Goal: Task Accomplishment & Management: Use online tool/utility

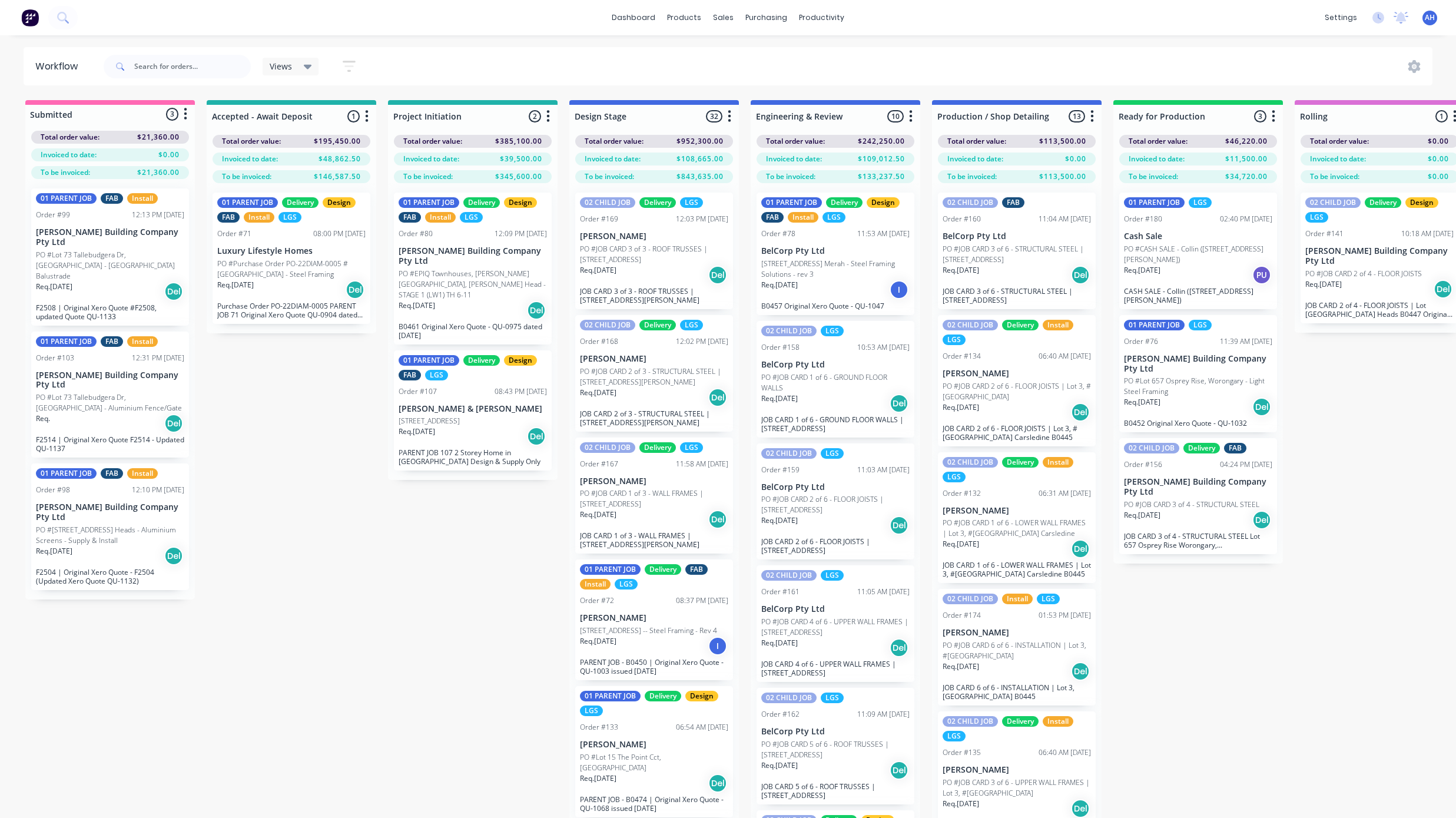
click at [296, 73] on div "Views" at bounding box center [291, 66] width 57 height 18
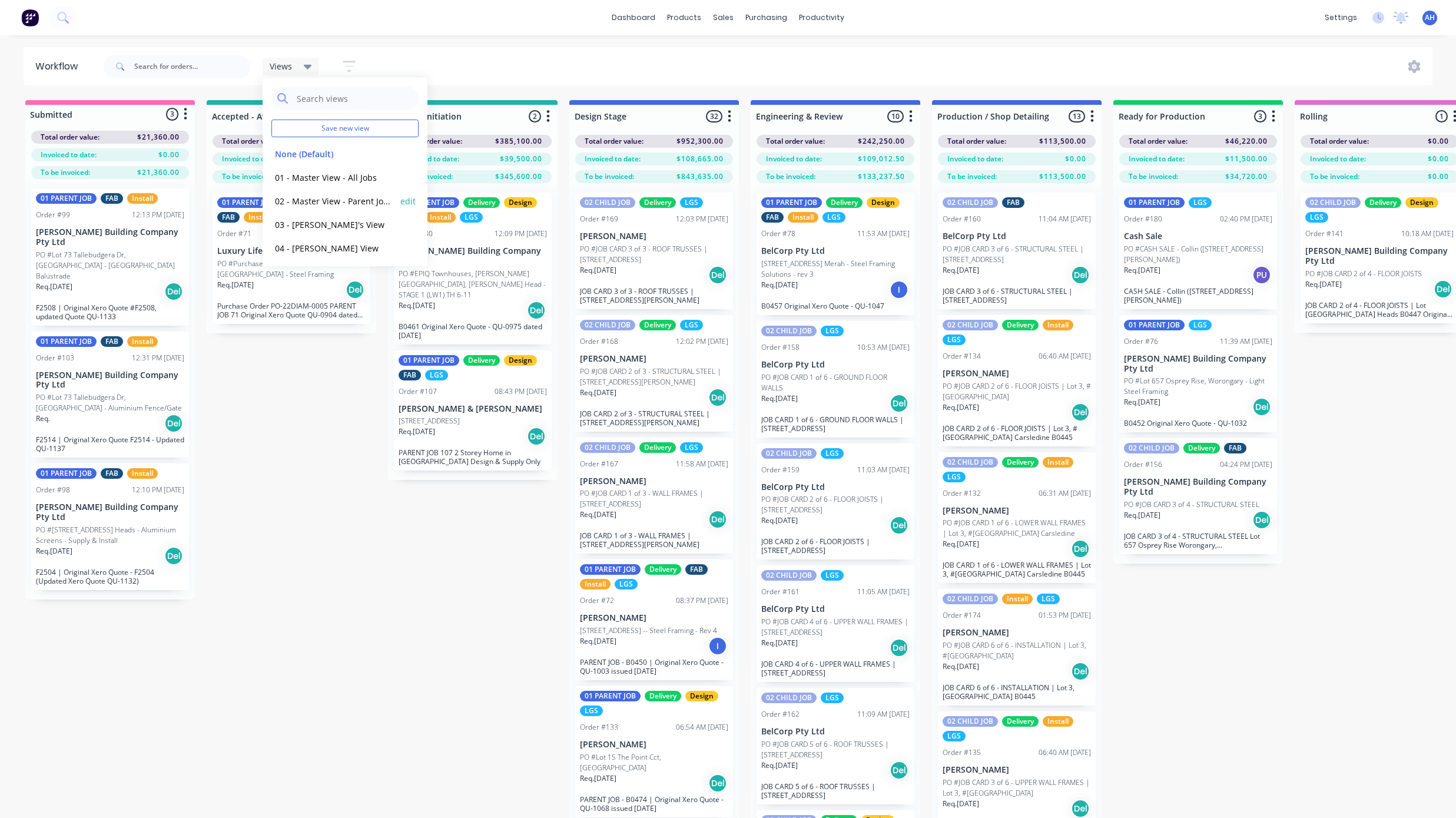
click at [327, 195] on button "02 - Master View - Parent Jobs Only" at bounding box center [334, 201] width 126 height 14
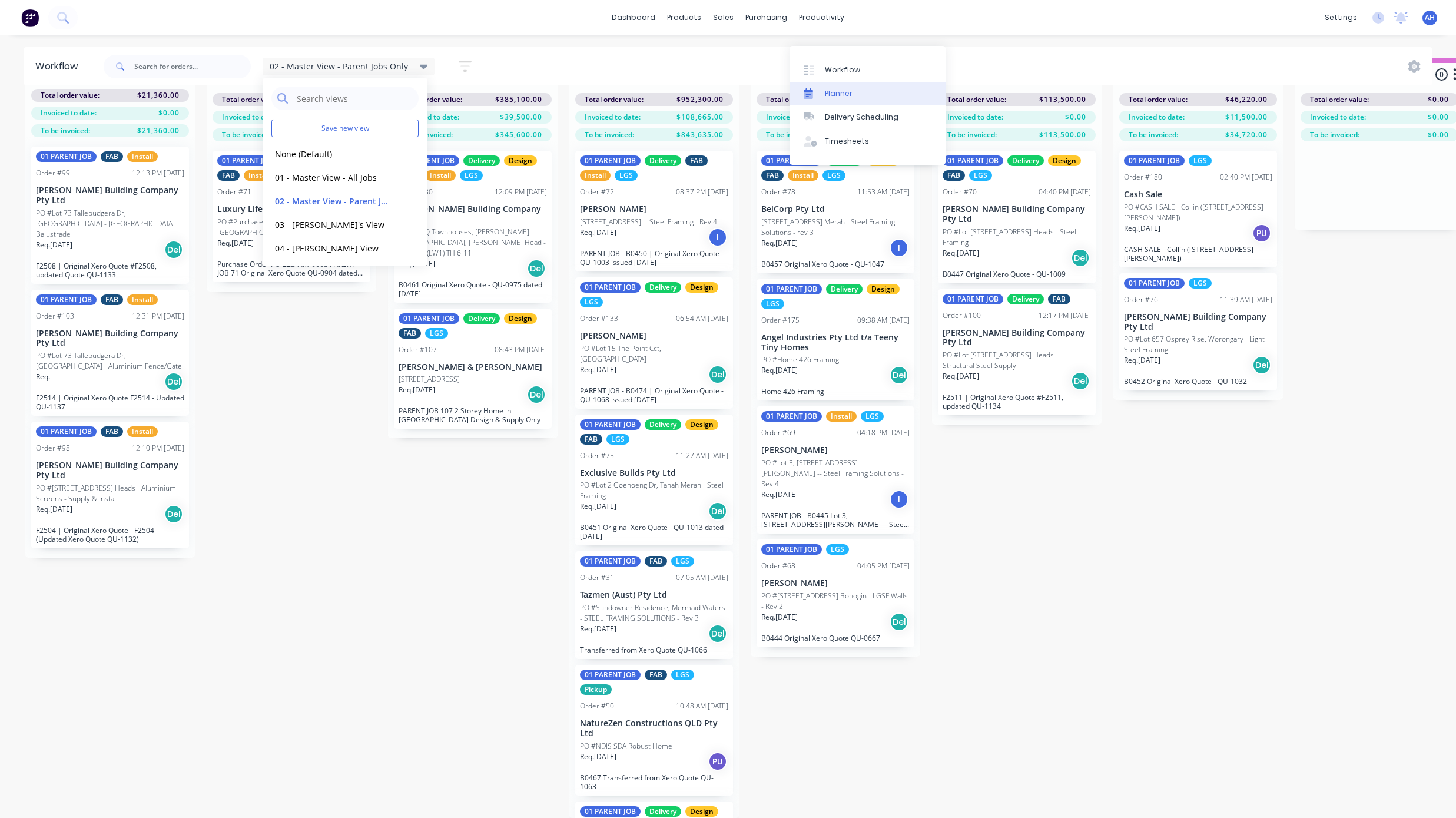
click at [821, 88] on div at bounding box center [812, 93] width 18 height 11
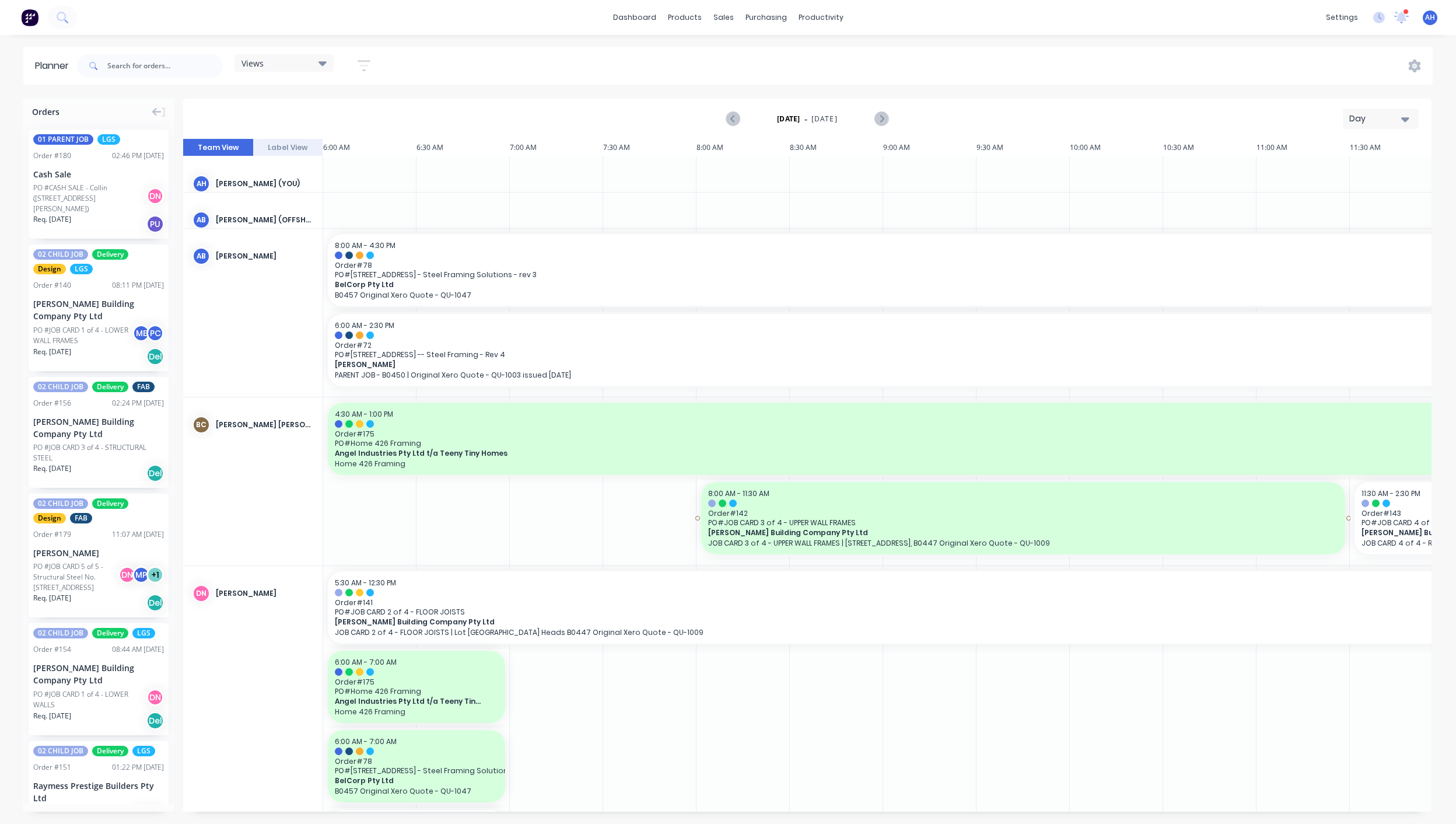
scroll to position [0, 483]
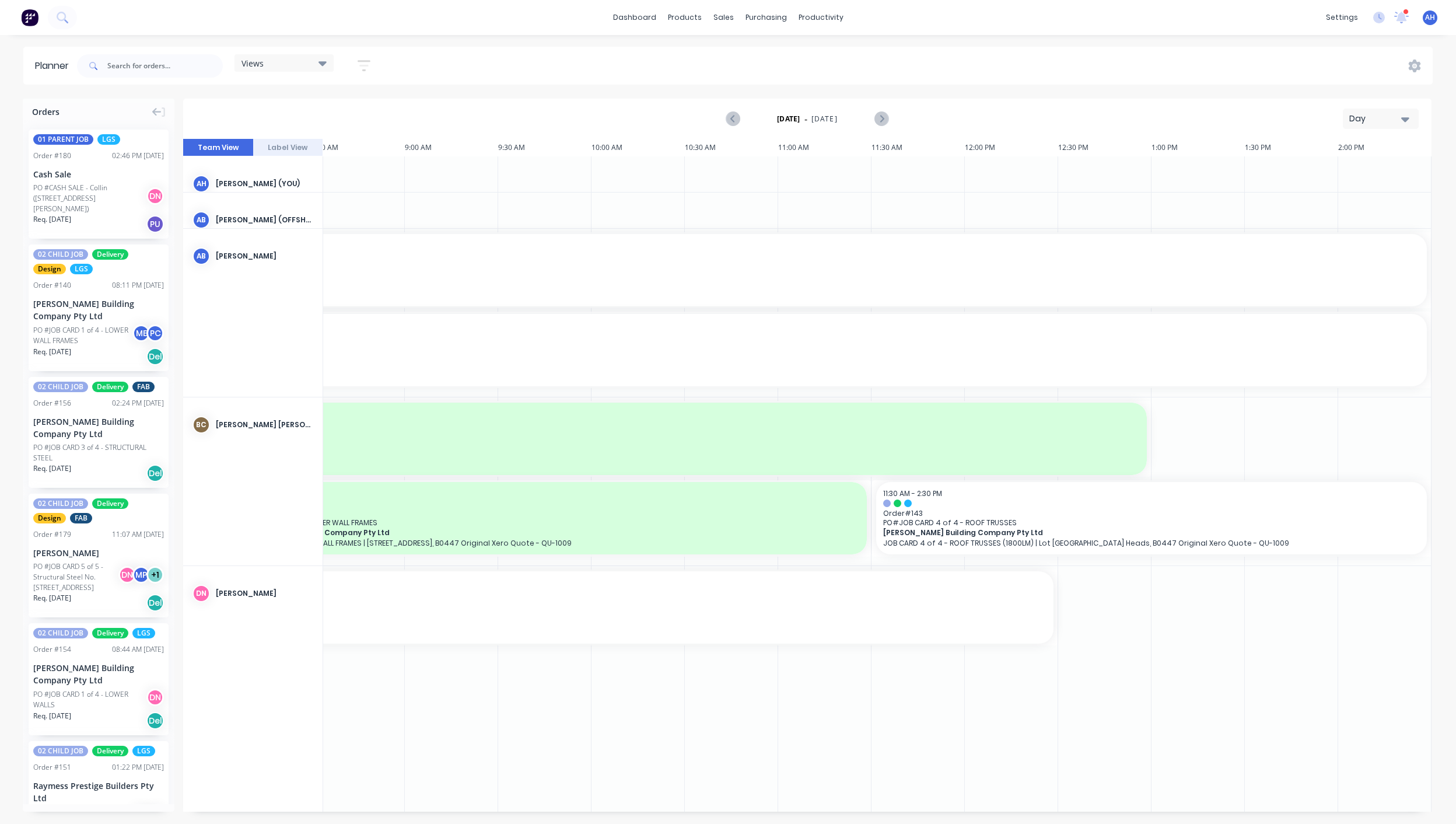
click at [300, 61] on div "Views" at bounding box center [284, 63] width 85 height 10
click at [304, 188] on button "FACTORY - FABRICATION" at bounding box center [305, 194] width 125 height 14
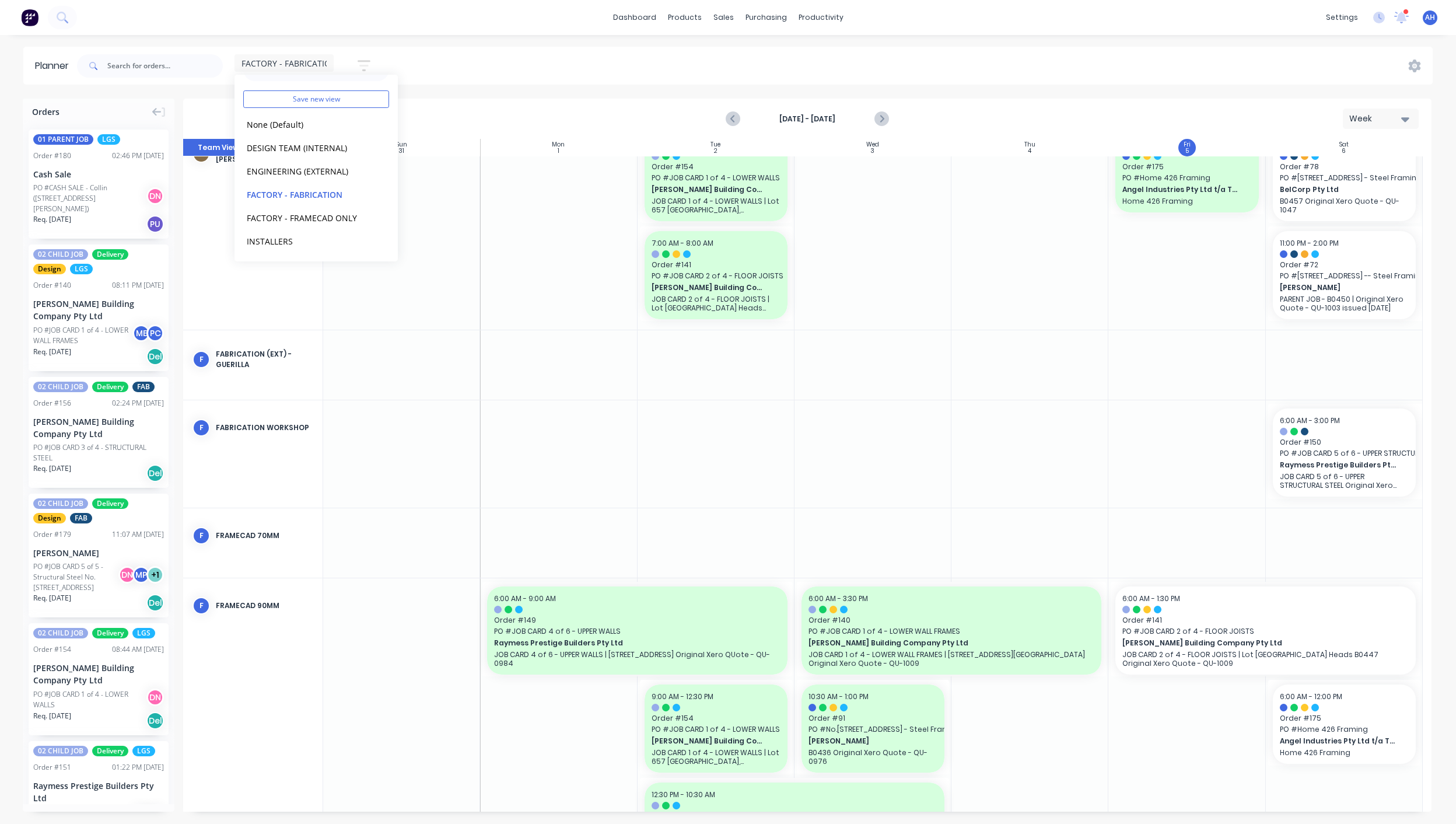
scroll to position [40, 0]
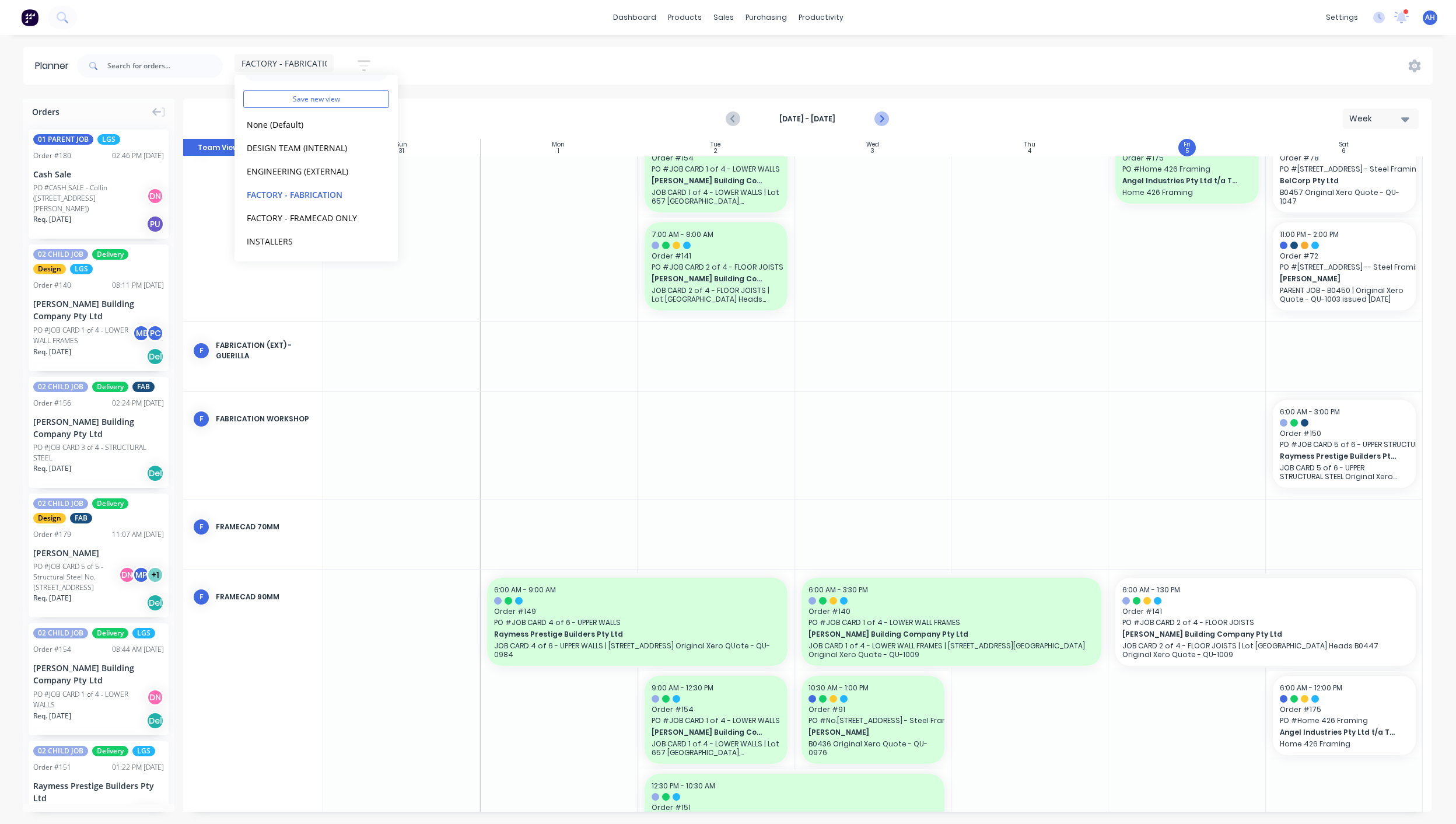
click at [883, 123] on icon "Next page" at bounding box center [880, 119] width 14 height 14
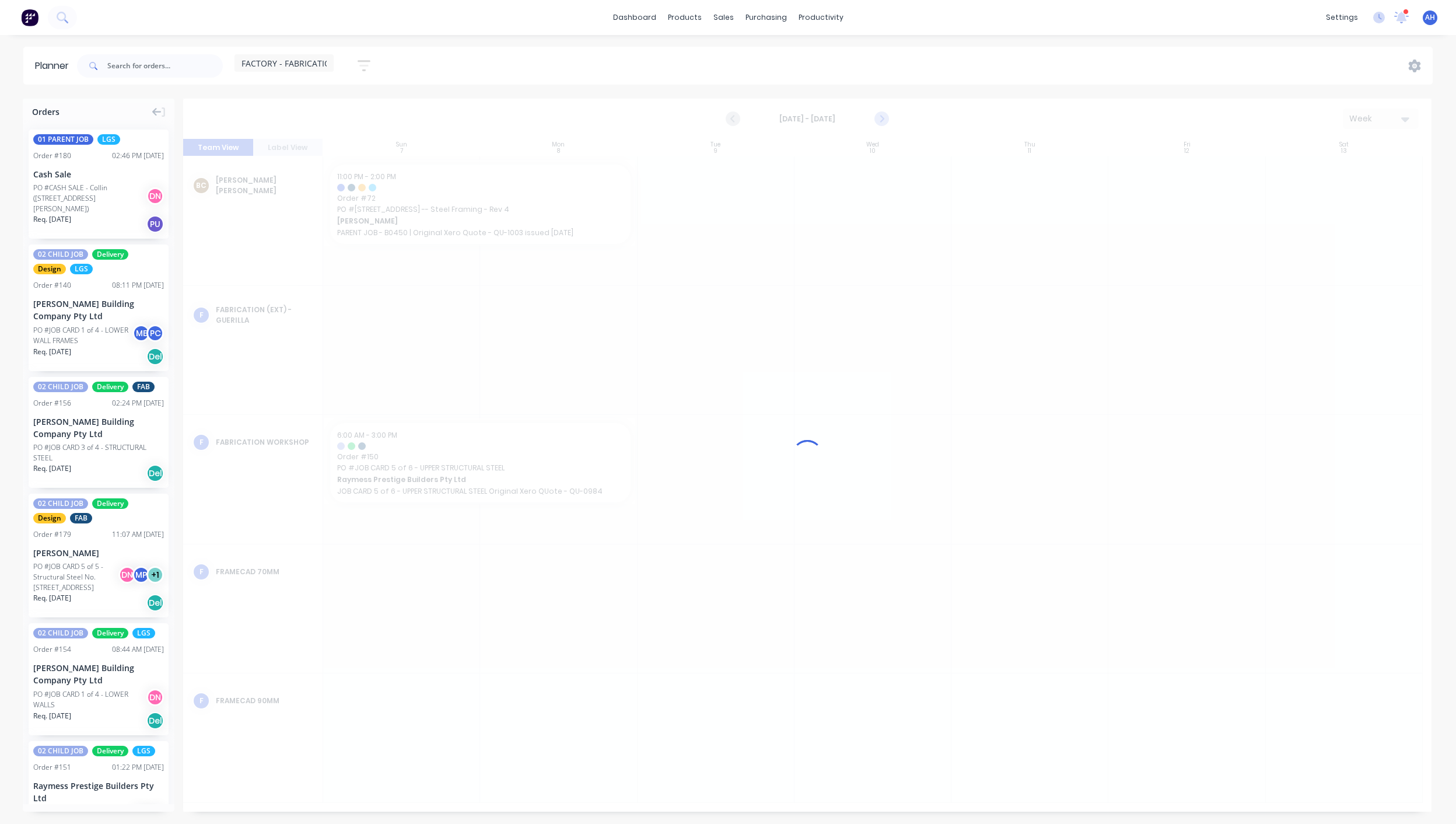
scroll to position [0, 0]
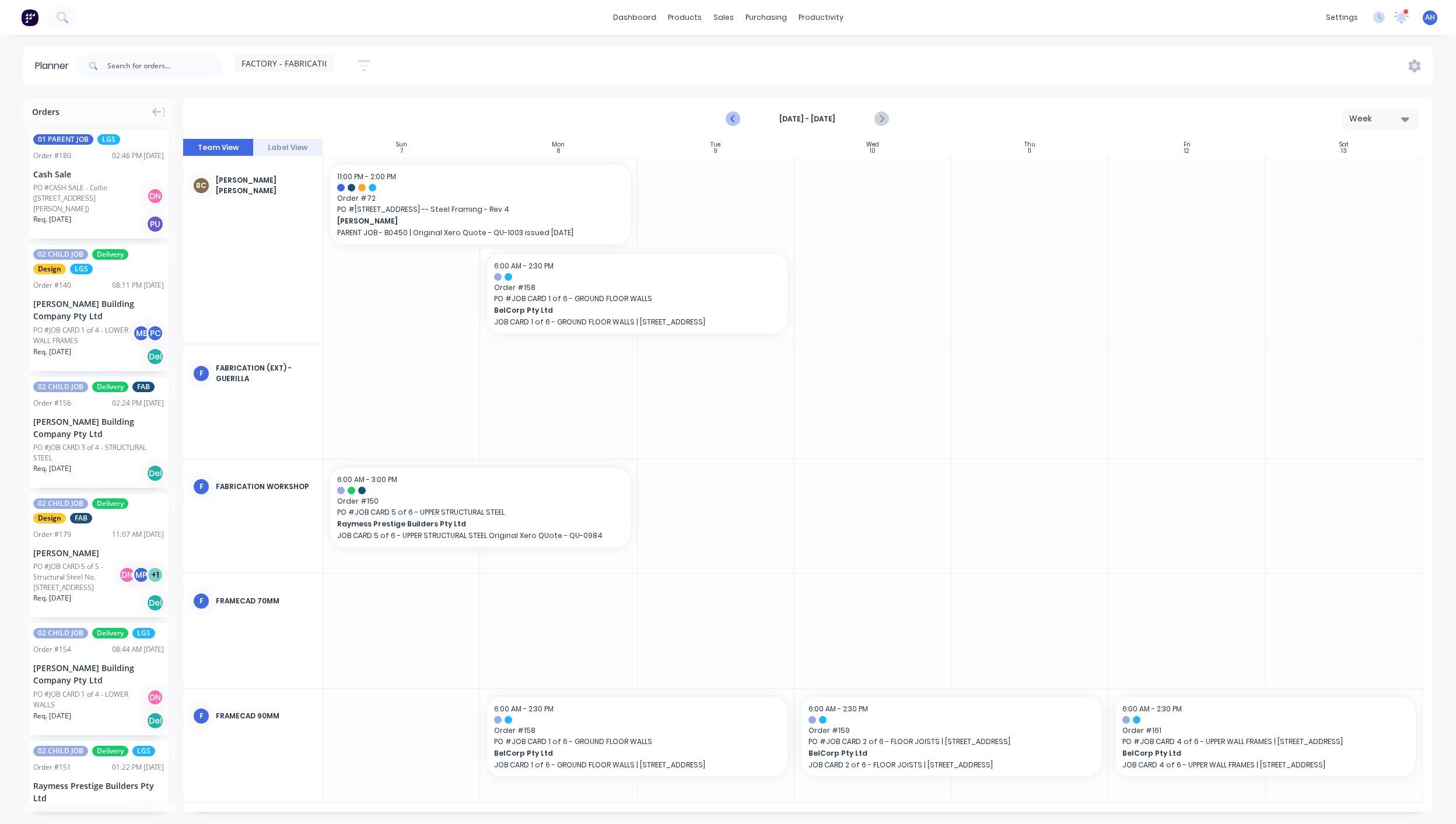
click at [729, 124] on icon "Previous page" at bounding box center [733, 119] width 14 height 14
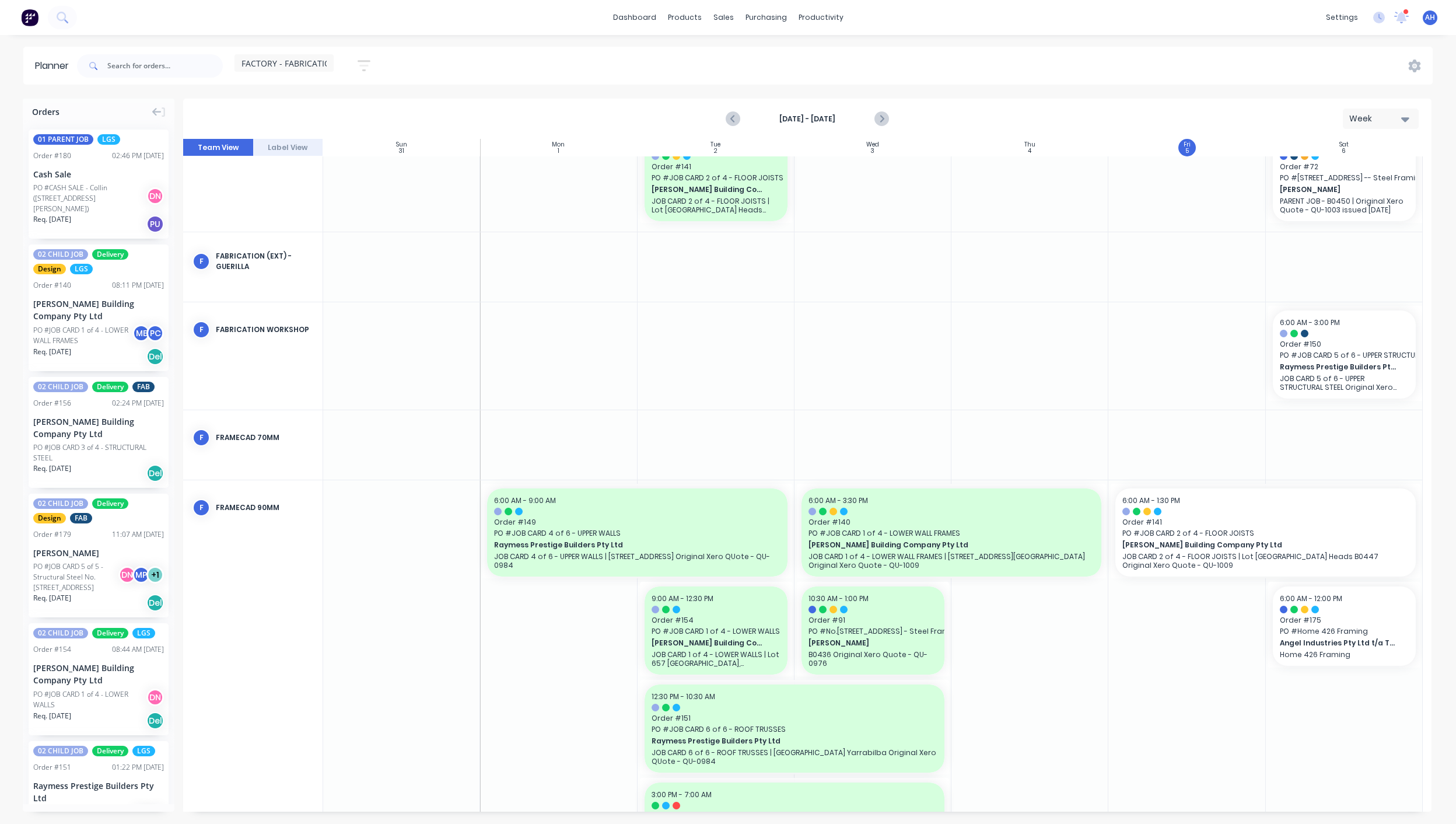
scroll to position [200, 0]
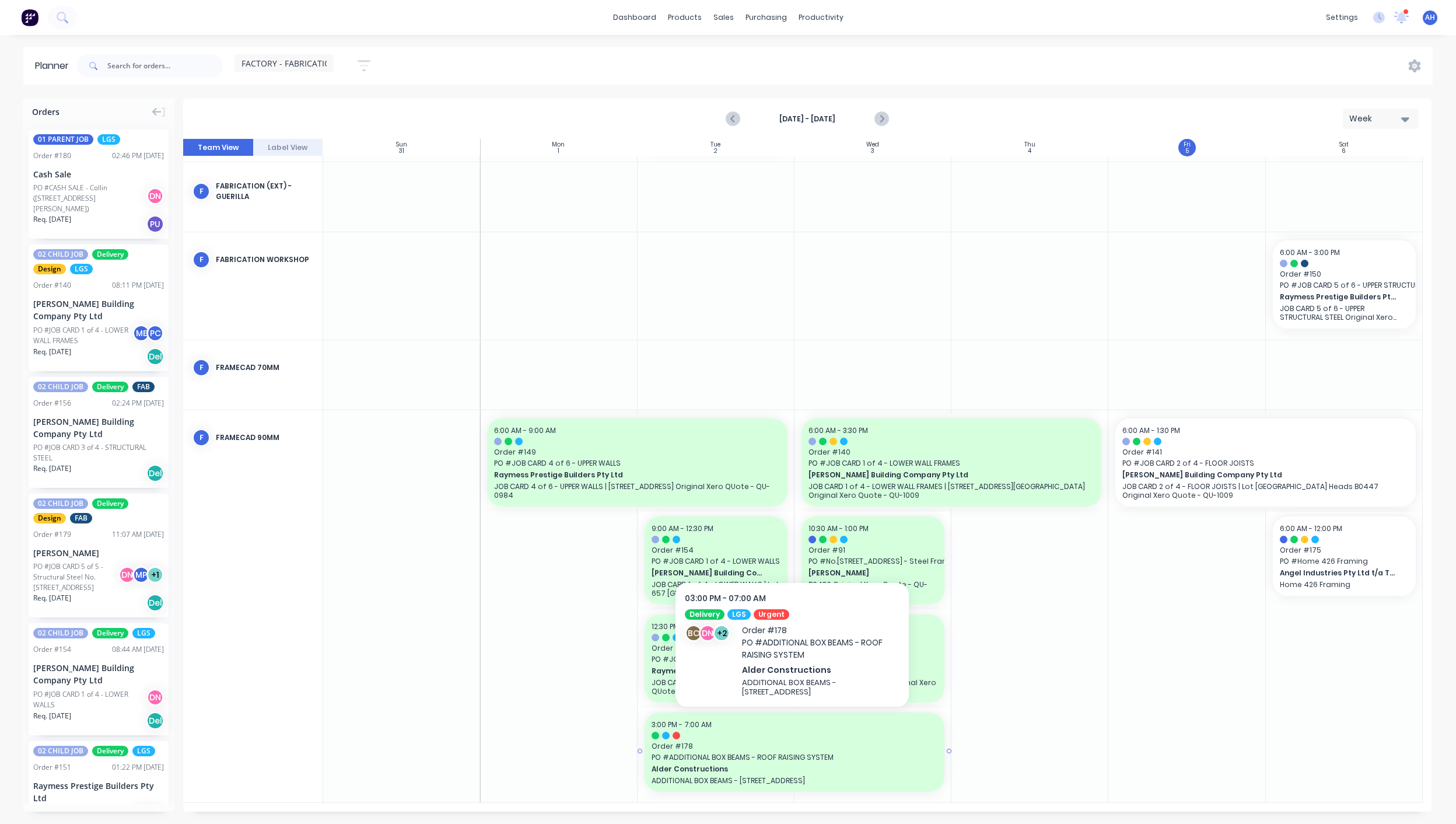
click at [769, 741] on span "Order # 178" at bounding box center [794, 746] width 286 height 10
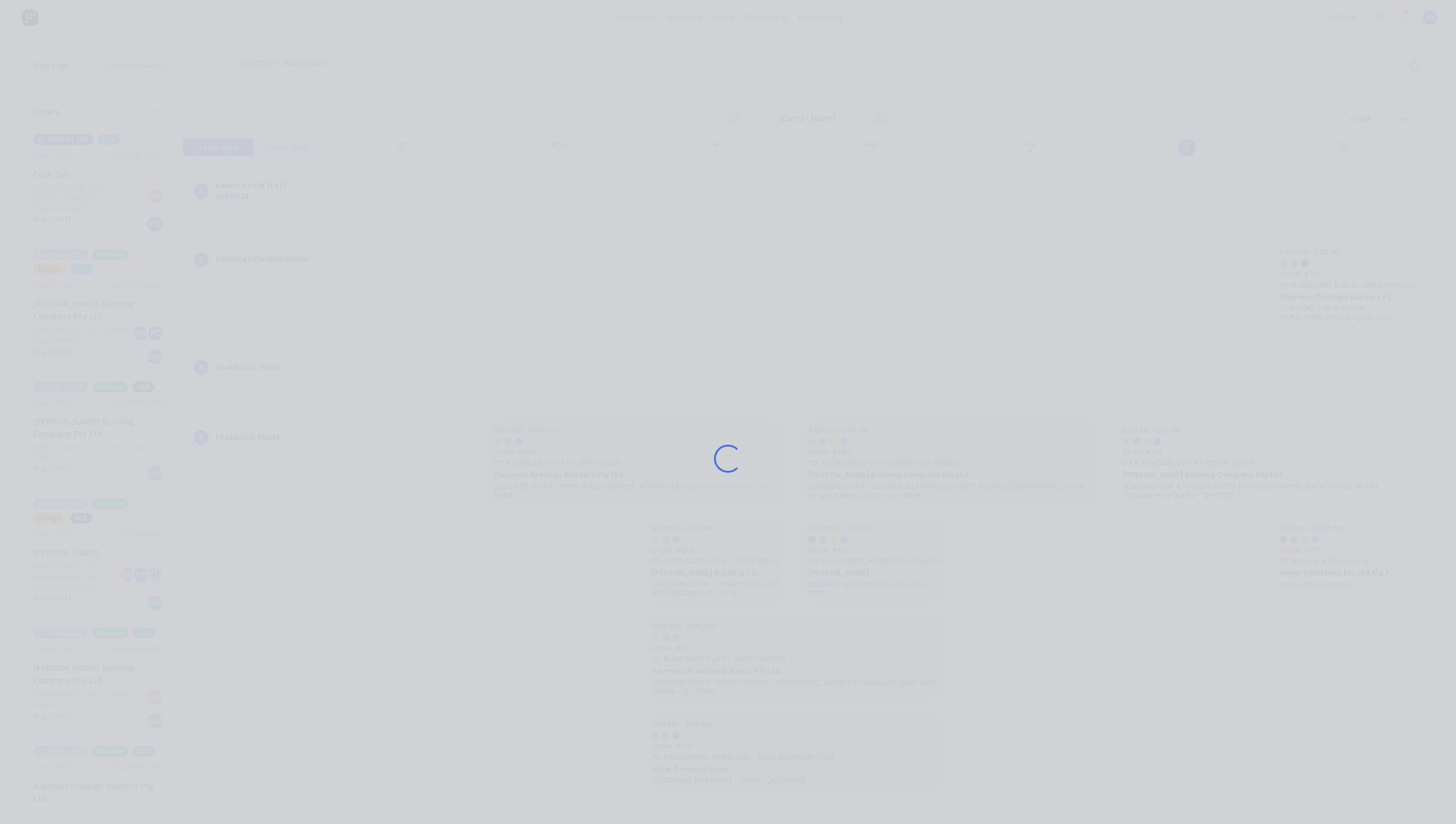
scroll to position [191, 0]
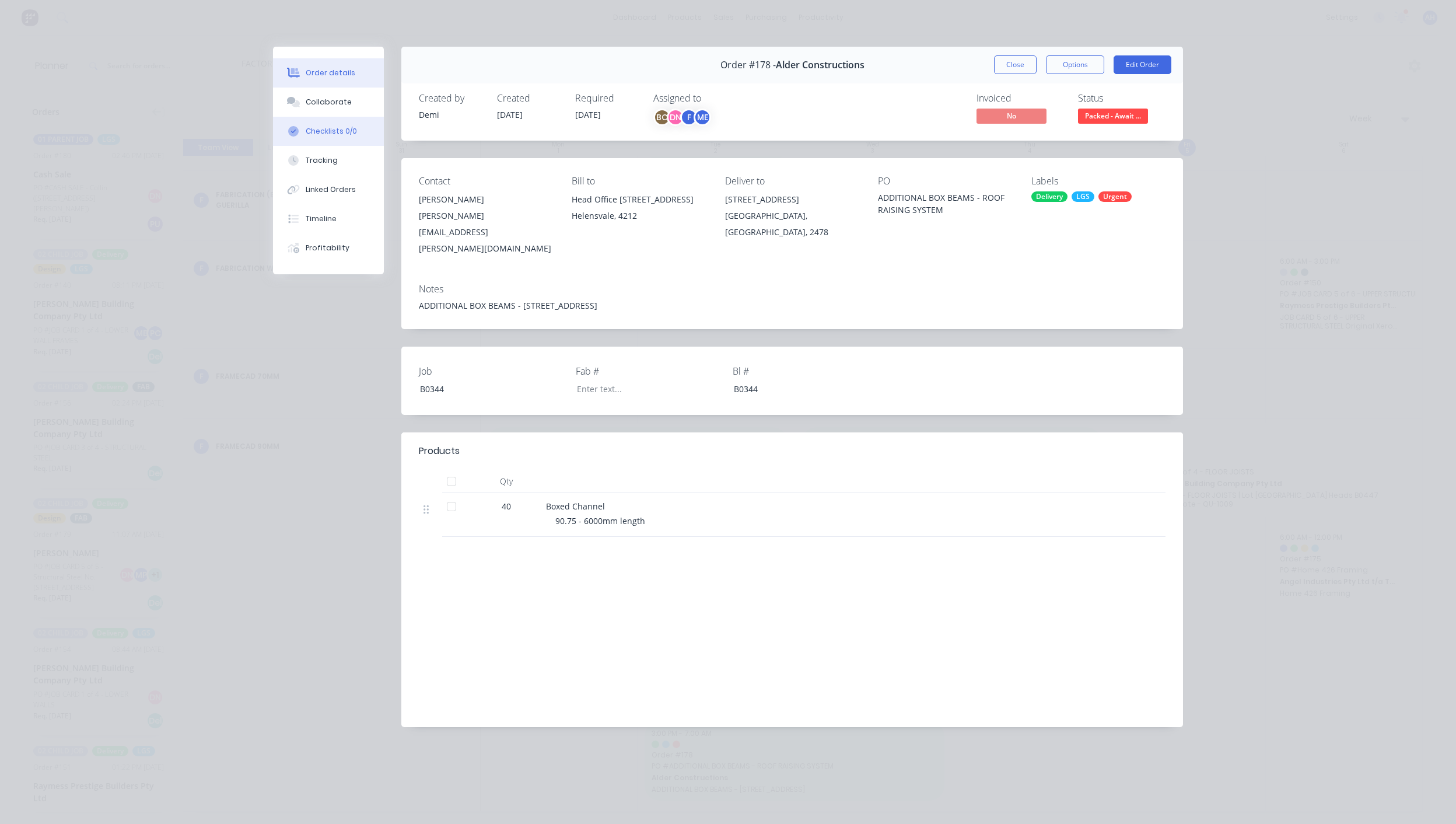
click at [318, 130] on div "Checklists 0/0" at bounding box center [331, 131] width 52 height 10
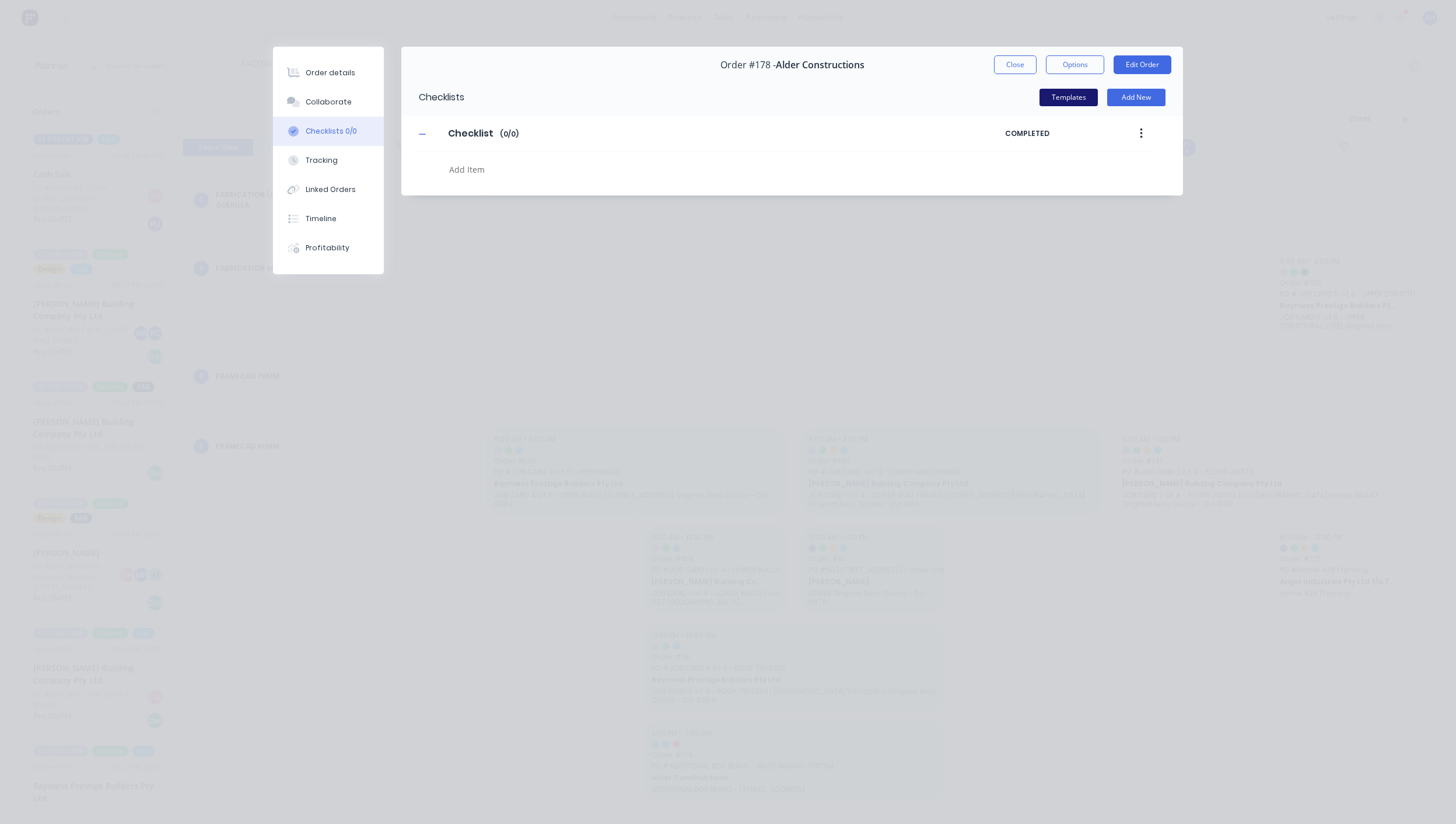
click at [1057, 101] on button "Templates" at bounding box center [1068, 97] width 58 height 18
type textarea "x"
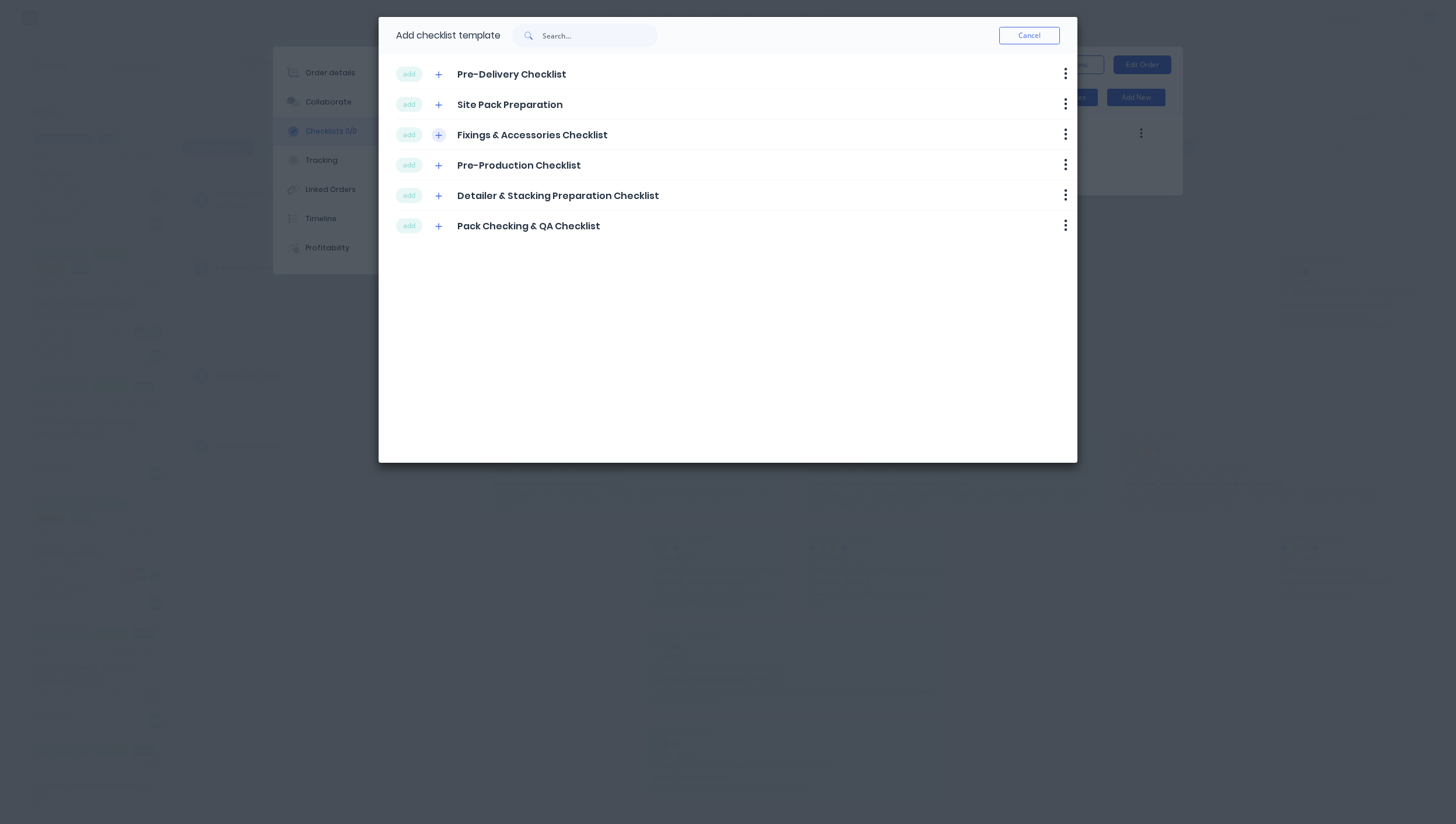
click at [435, 134] on icon "button" at bounding box center [438, 135] width 7 height 8
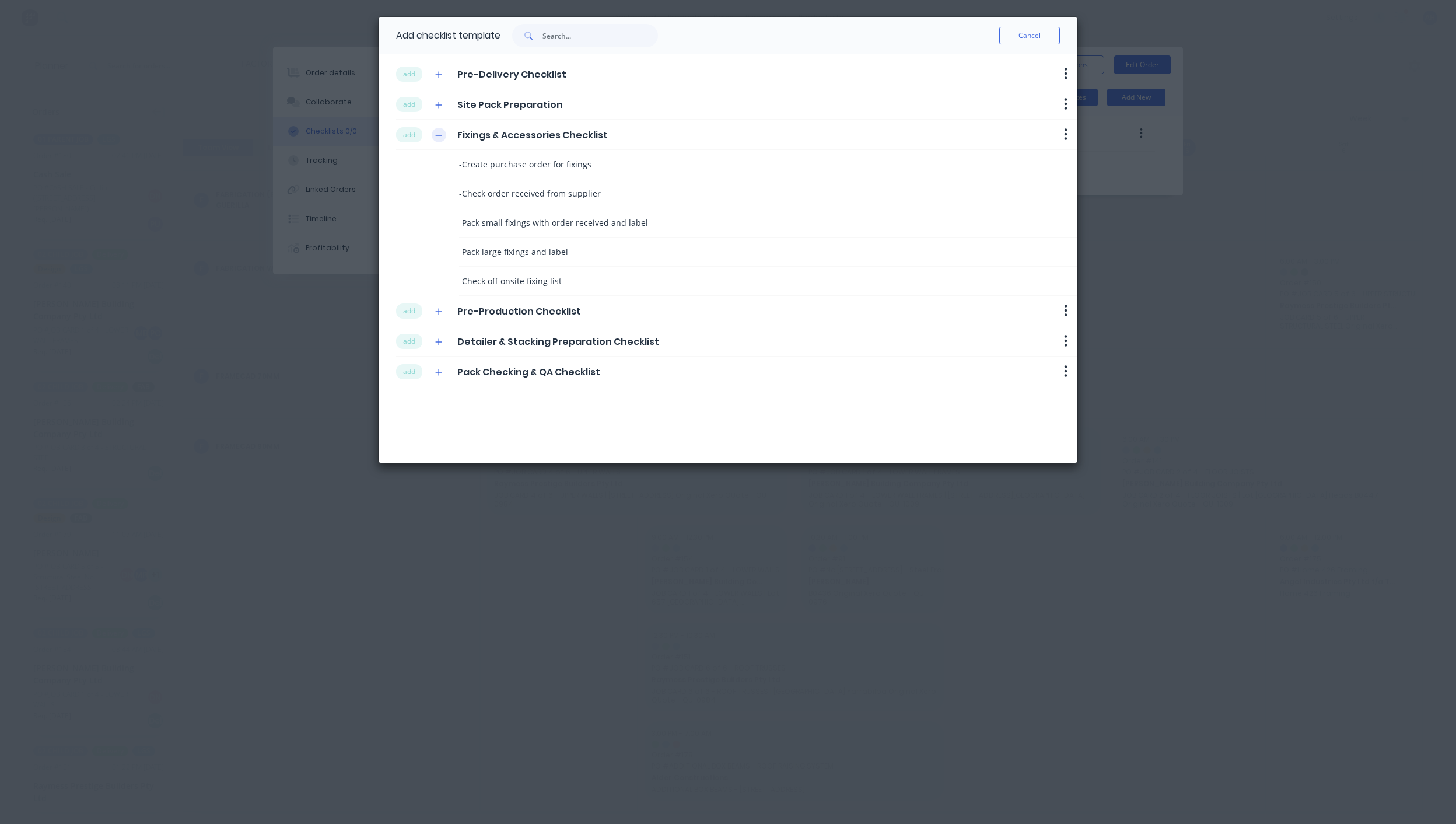
click at [439, 138] on icon "button" at bounding box center [438, 135] width 7 height 8
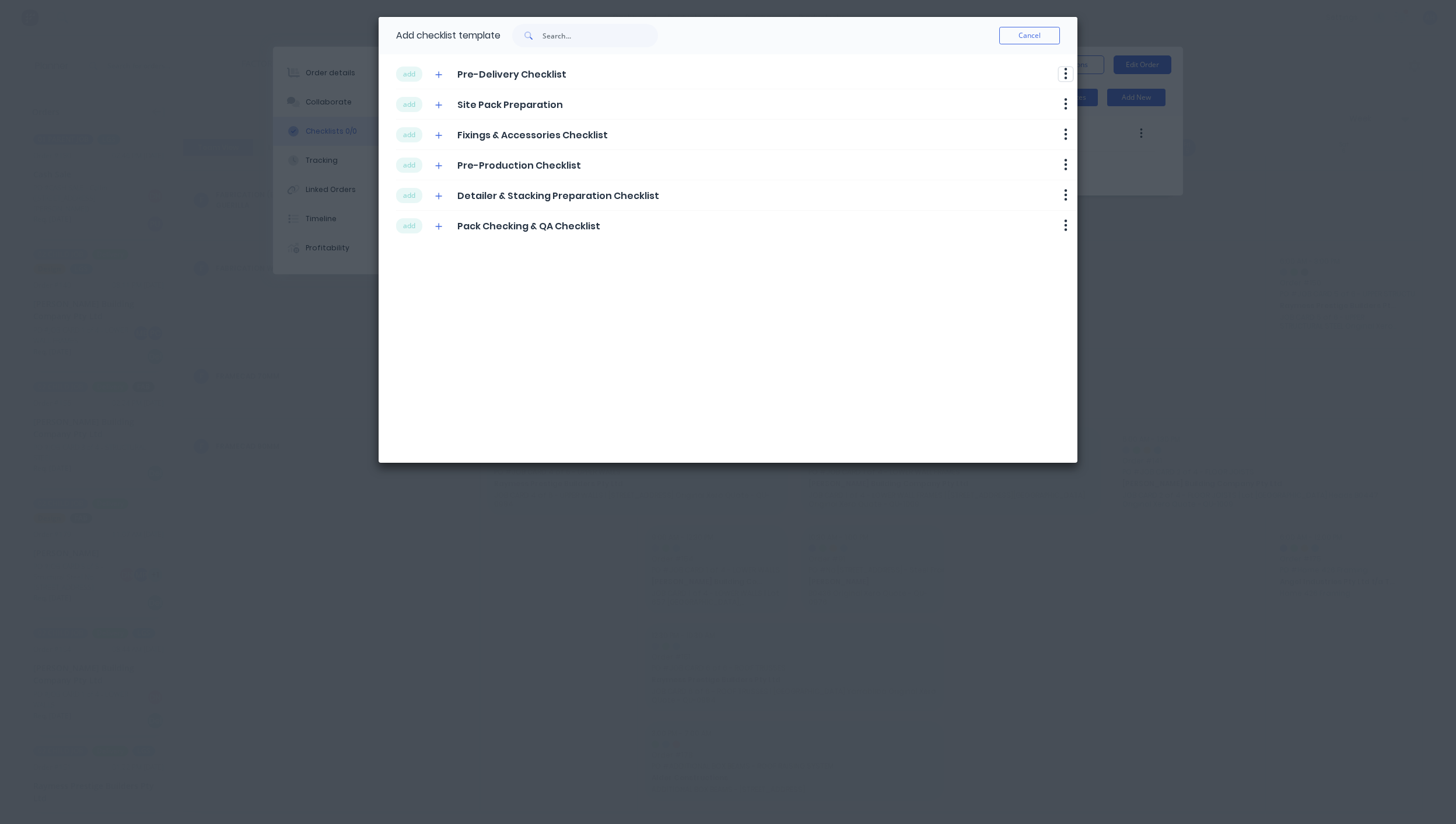
drag, startPoint x: 1062, startPoint y: 72, endPoint x: 1041, endPoint y: 172, distance: 102.2
click at [1041, 172] on div "add Pre-Delivery Checklist Delete add Site Pack Preparation Delete add Fixings …" at bounding box center [728, 258] width 699 height 408
click at [1063, 80] on button "button" at bounding box center [1065, 74] width 14 height 14
